Goal: Information Seeking & Learning: Understand process/instructions

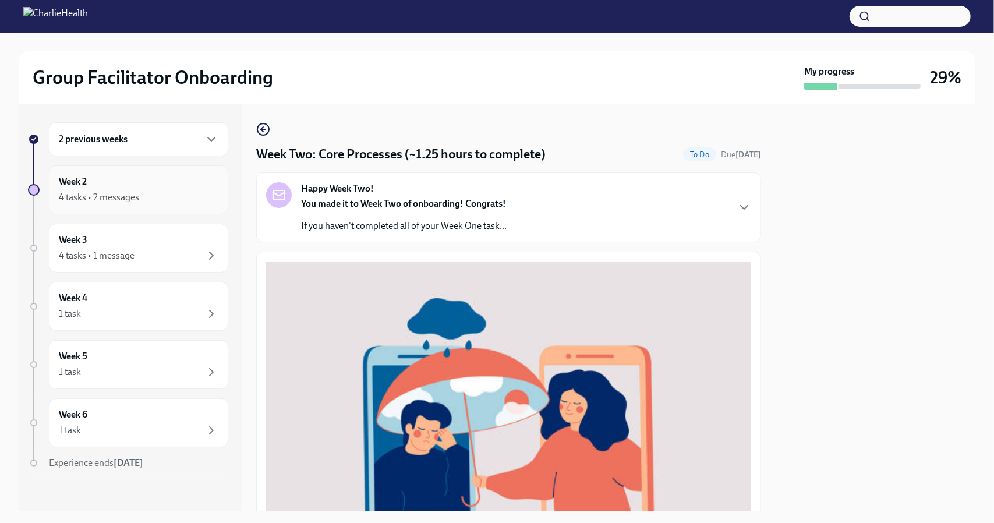
click at [133, 196] on div "4 tasks • 2 messages" at bounding box center [99, 197] width 80 height 13
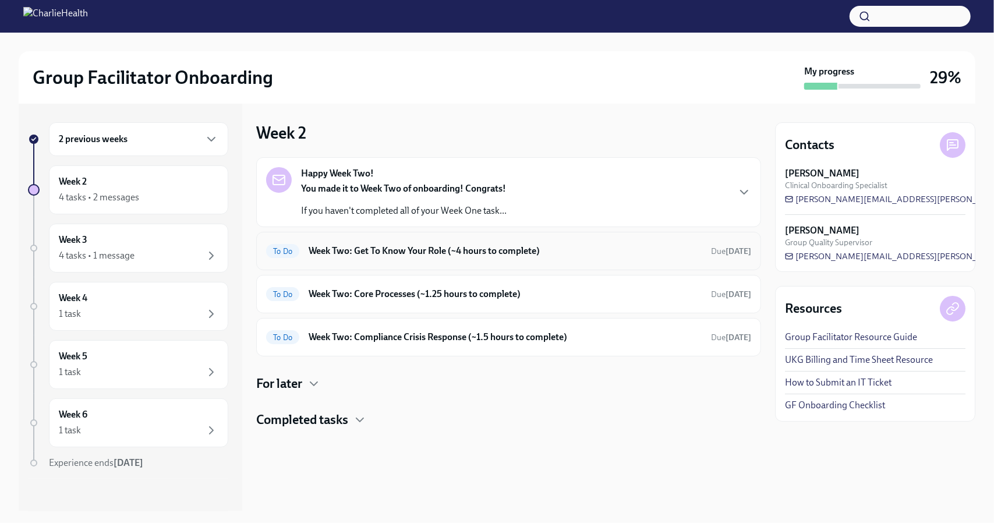
click at [408, 235] on div "To Do Week Two: Get To Know Your Role (~4 hours to complete) Due [DATE]" at bounding box center [508, 251] width 505 height 38
click at [407, 245] on h6 "Week Two: Get To Know Your Role (~4 hours to complete)" at bounding box center [505, 251] width 393 height 13
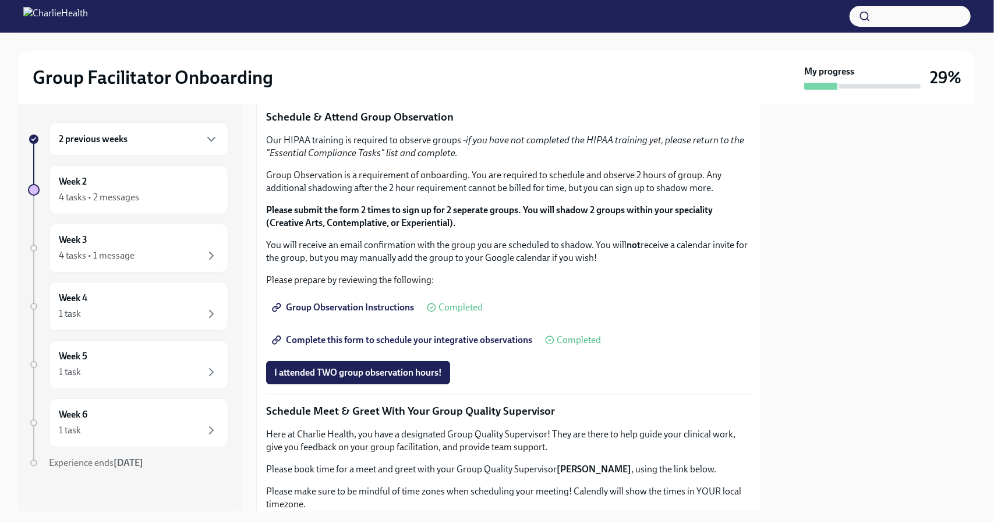
scroll to position [546, 0]
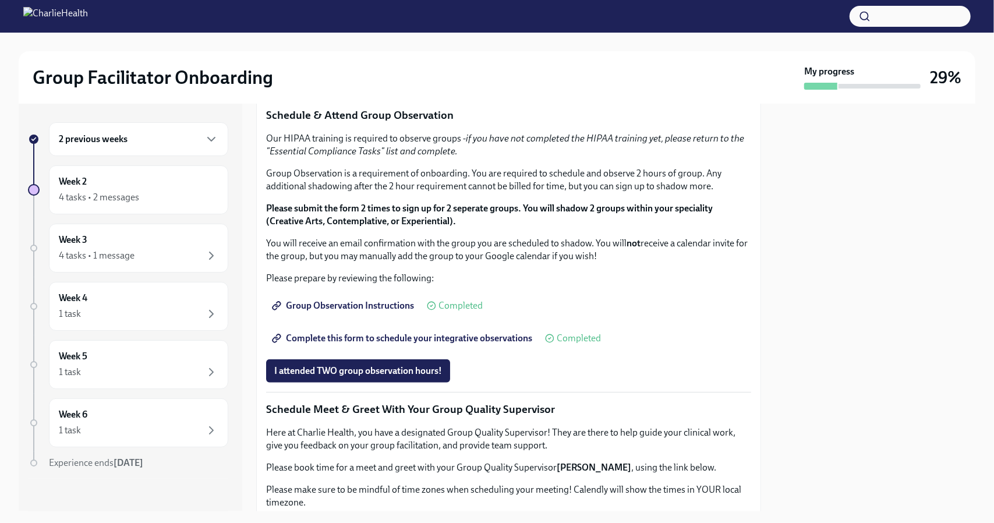
click at [380, 33] on strong "Click here to access your Docebo!" at bounding box center [344, 27] width 133 height 11
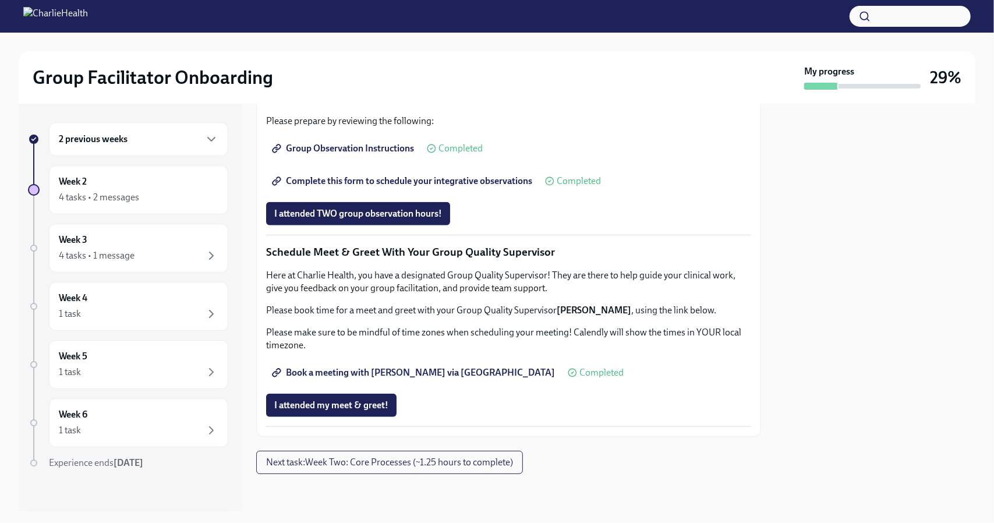
scroll to position [1060, 0]
click at [383, 469] on button "Next task : Week Two: Core Processes (~1.25 hours to complete)" at bounding box center [389, 462] width 267 height 23
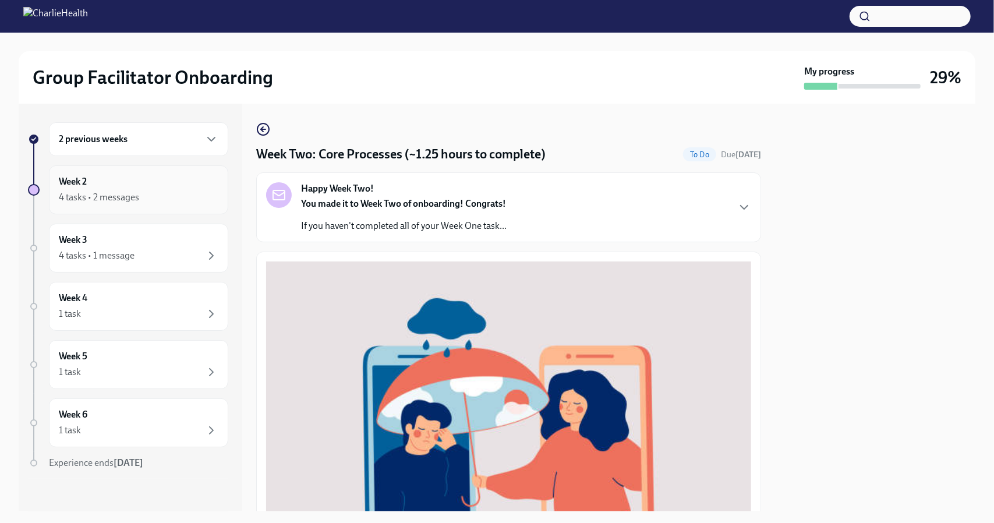
click at [195, 207] on div "Week 2 4 tasks • 2 messages" at bounding box center [138, 189] width 179 height 49
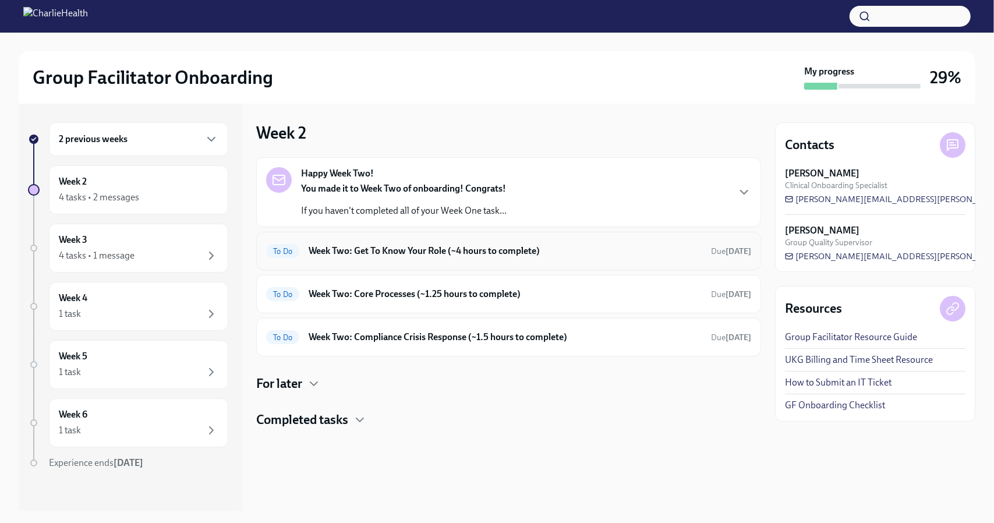
click at [420, 249] on h6 "Week Two: Get To Know Your Role (~4 hours to complete)" at bounding box center [505, 251] width 393 height 13
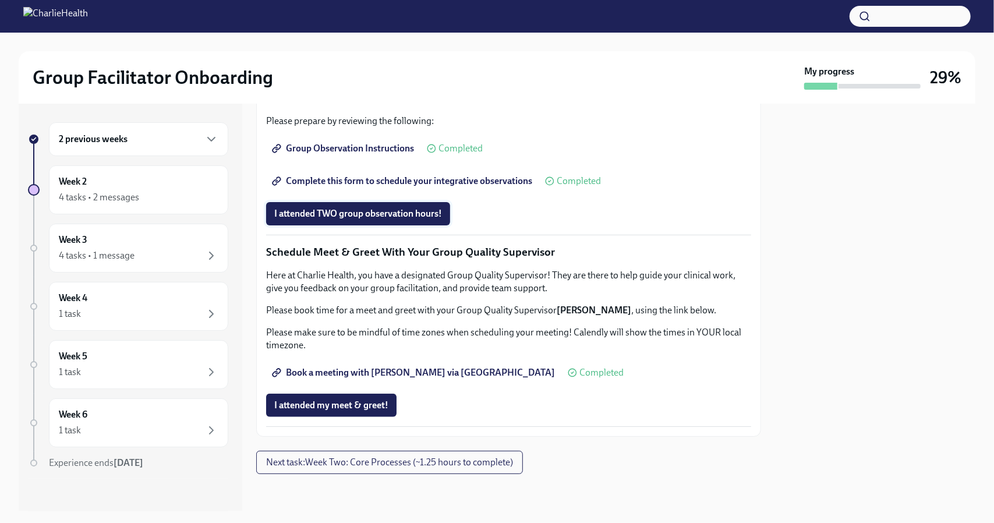
scroll to position [1060, 0]
click at [373, 463] on span "Next task : Week Two: Core Processes (~1.25 hours to complete)" at bounding box center [389, 463] width 247 height 12
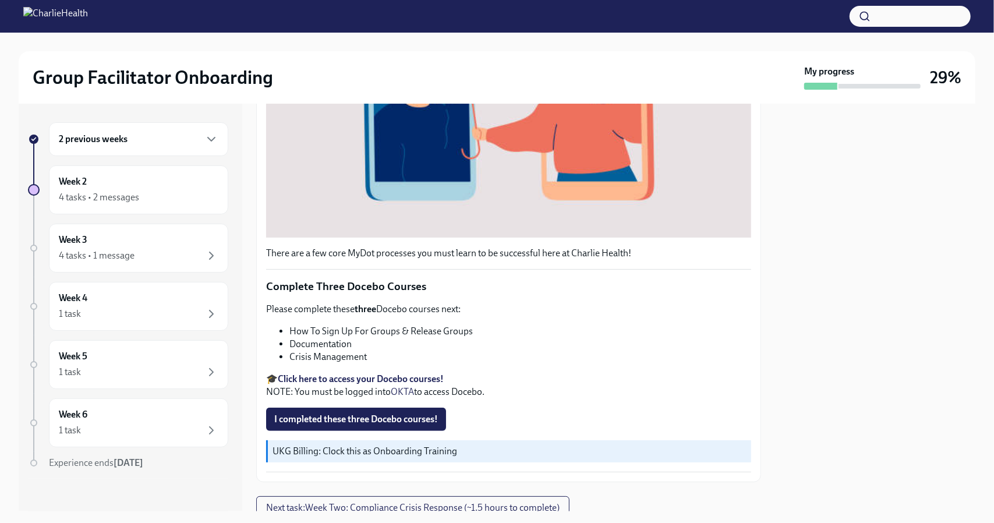
scroll to position [349, 0]
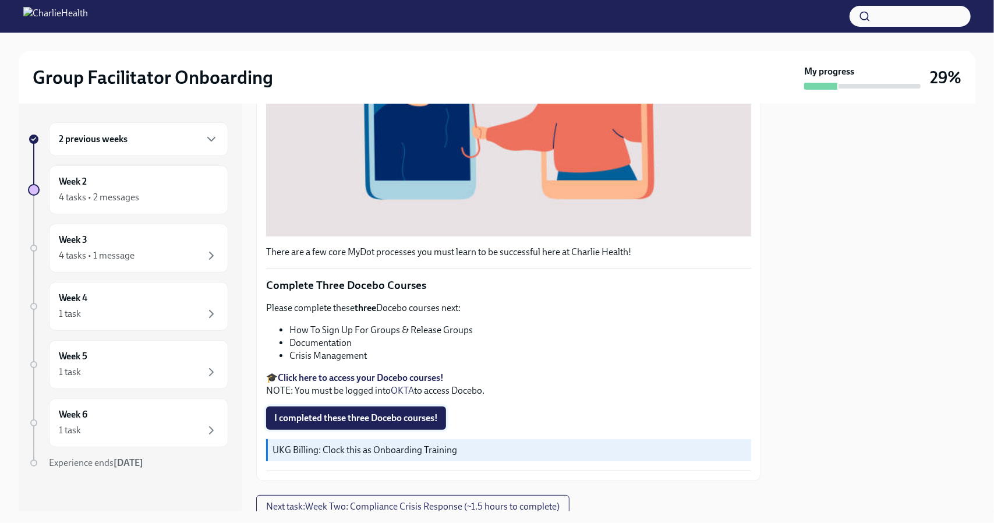
click at [351, 412] on span "I completed these three Docebo courses!" at bounding box center [356, 418] width 164 height 12
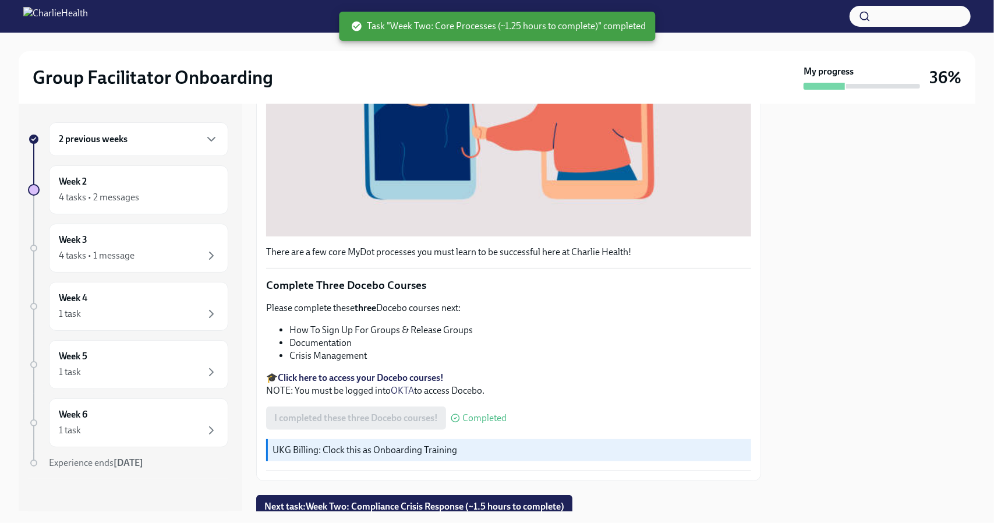
scroll to position [387, 0]
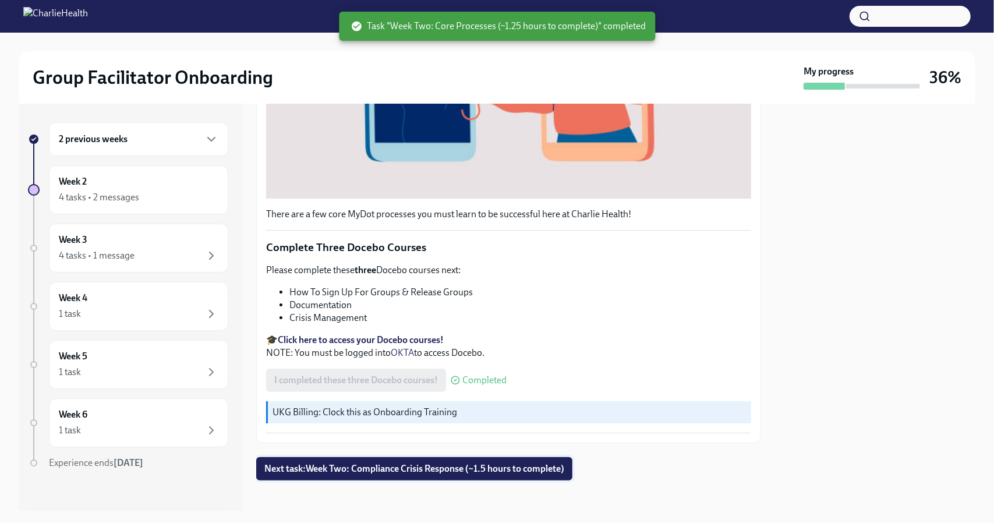
click at [386, 466] on span "Next task : Week Two: Compliance Crisis Response (~1.5 hours to complete)" at bounding box center [414, 469] width 300 height 12
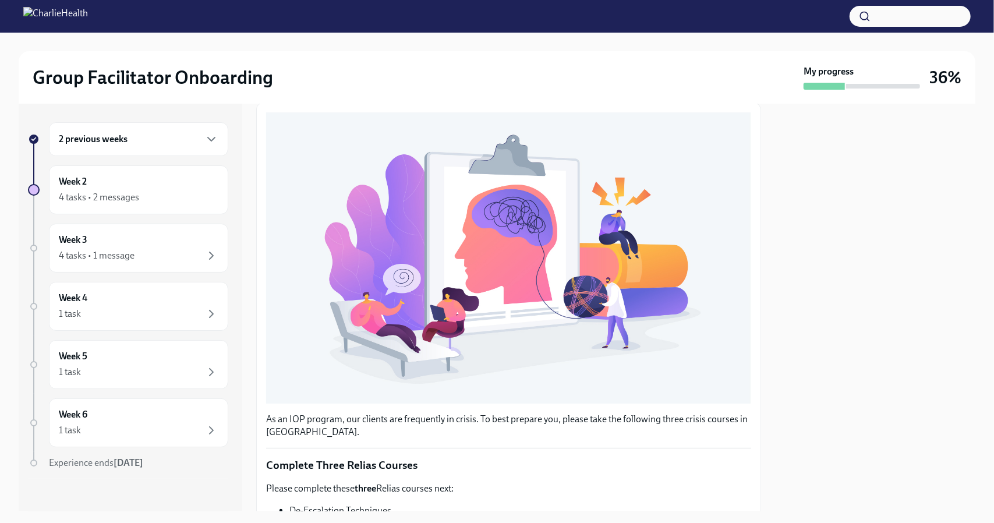
scroll to position [151, 0]
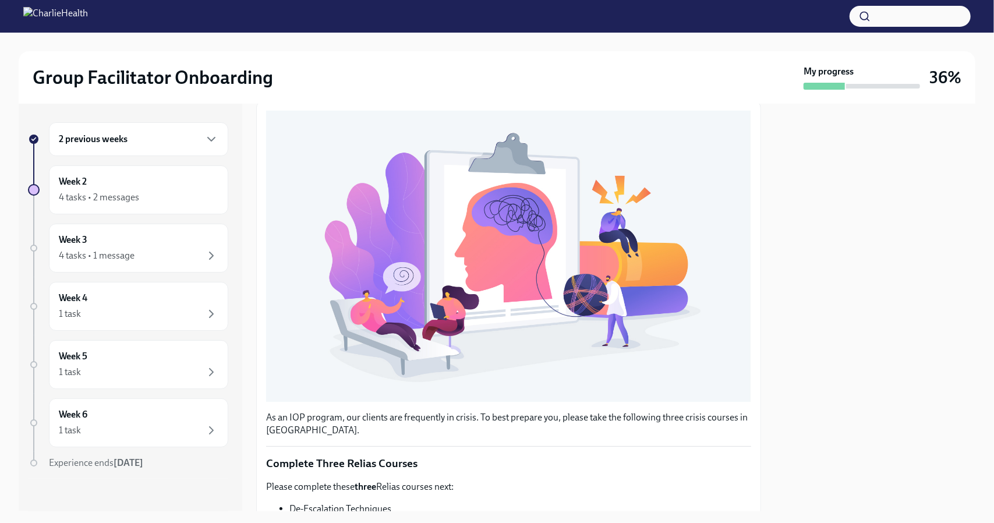
drag, startPoint x: 473, startPoint y: 329, endPoint x: 427, endPoint y: 416, distance: 98.5
click at [427, 416] on p "As an IOP program, our clients are frequently in crisis. To best prepare you, p…" at bounding box center [508, 424] width 485 height 26
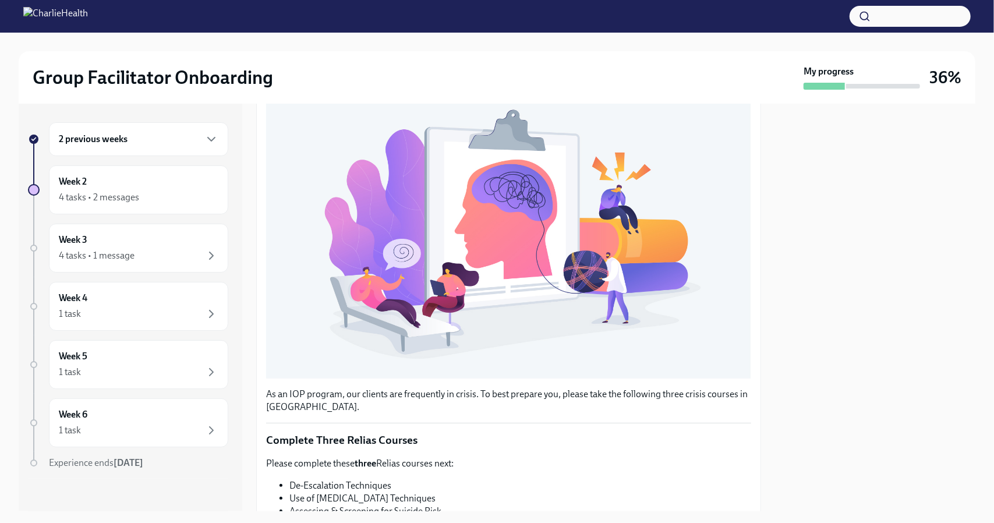
scroll to position [0, 0]
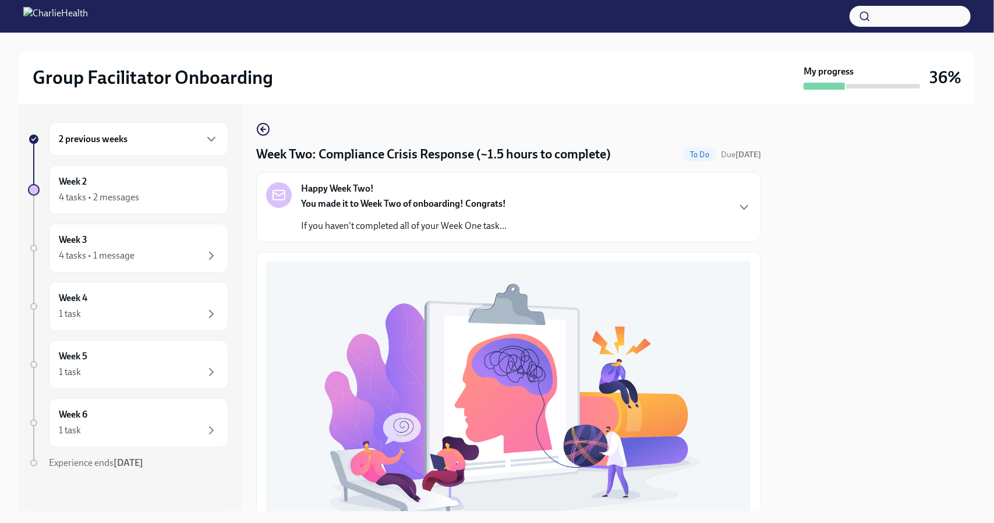
drag, startPoint x: 735, startPoint y: 207, endPoint x: 706, endPoint y: 206, distance: 28.6
click at [706, 206] on div "Happy Week Two! You made it to Week Two of onboarding! Congrats! If you haven't…" at bounding box center [508, 207] width 485 height 50
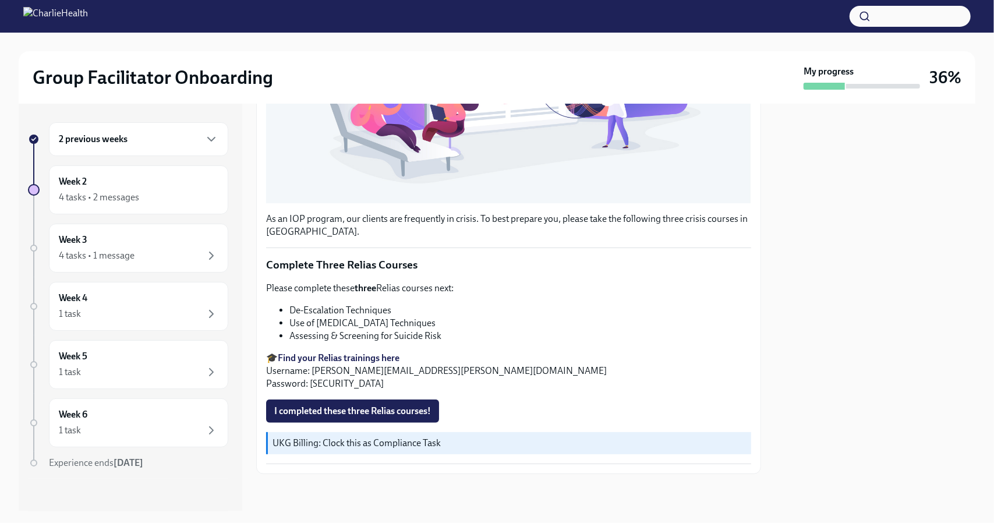
scroll to position [745, 0]
click at [380, 358] on strong "Find your Relias trainings here" at bounding box center [339, 357] width 122 height 11
click at [161, 190] on div "4 tasks • 2 messages" at bounding box center [139, 197] width 160 height 14
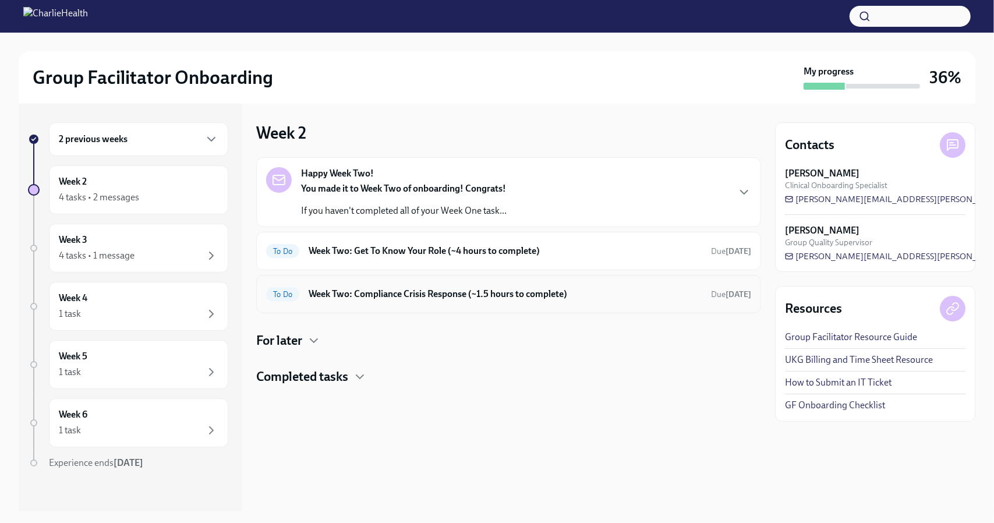
click at [442, 298] on h6 "Week Two: Compliance Crisis Response (~1.5 hours to complete)" at bounding box center [505, 294] width 393 height 13
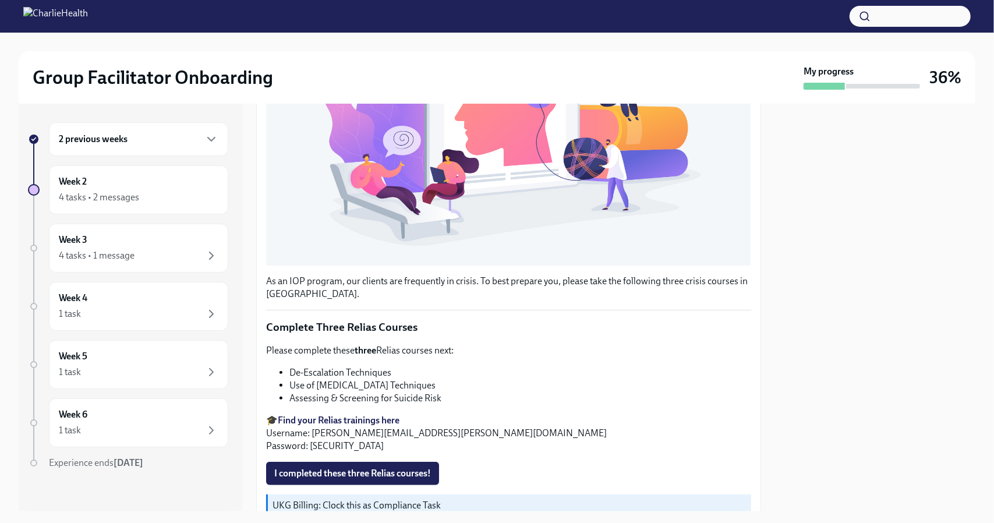
scroll to position [344, 0]
